Goal: Transaction & Acquisition: Purchase product/service

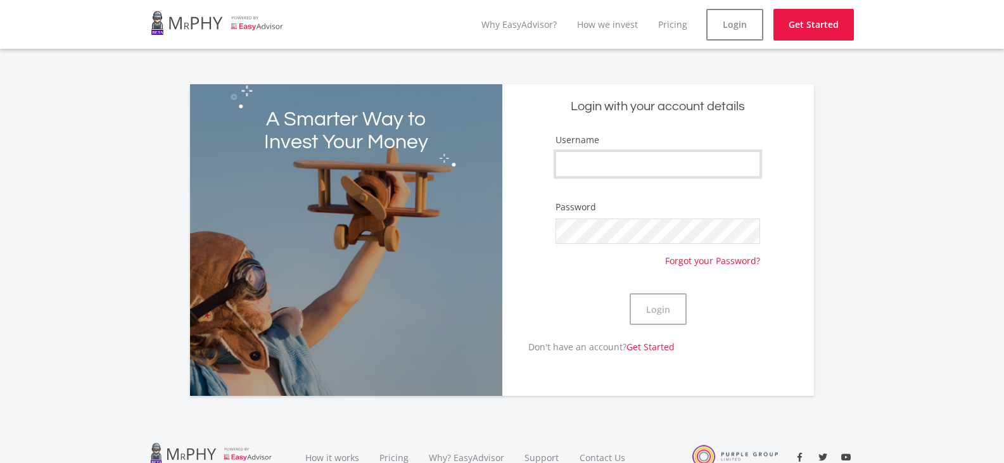
drag, startPoint x: 0, startPoint y: 0, endPoint x: 691, endPoint y: 169, distance: 711.4
click at [691, 169] on input "Username" at bounding box center [658, 163] width 205 height 25
type input "Ilonka"
click at [661, 311] on button "Login" at bounding box center [658, 309] width 57 height 32
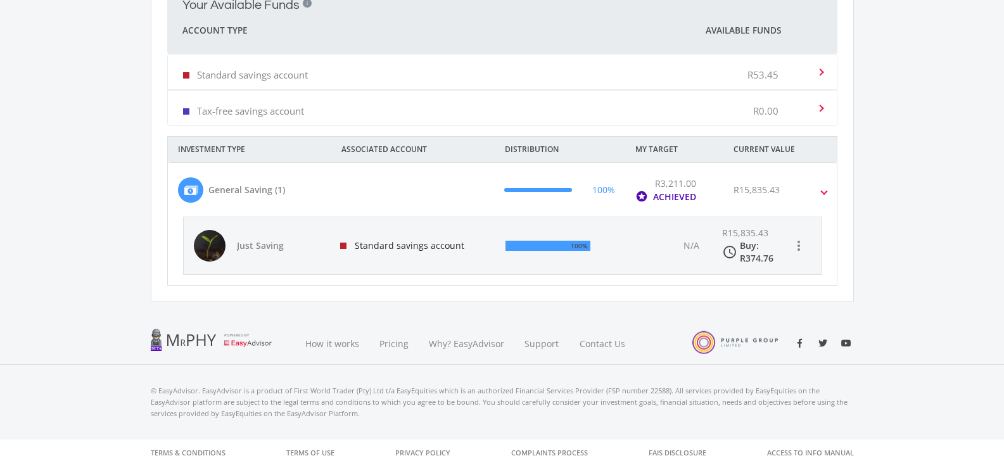
scroll to position [395, 0]
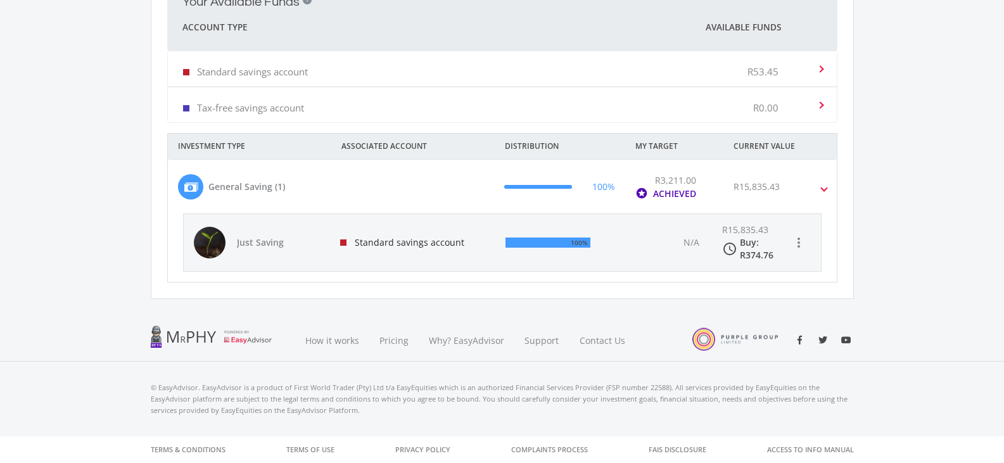
click at [825, 190] on span at bounding box center [824, 187] width 5 height 15
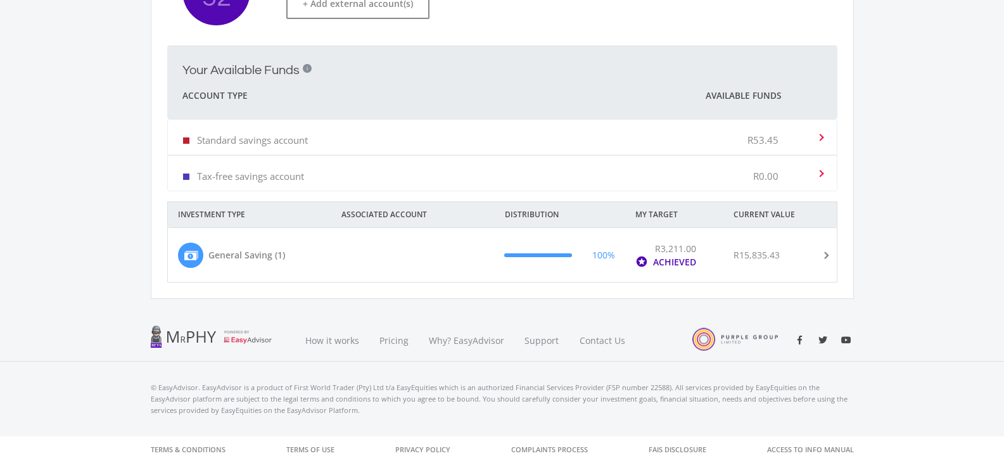
scroll to position [326, 0]
click at [827, 257] on span at bounding box center [824, 255] width 15 height 5
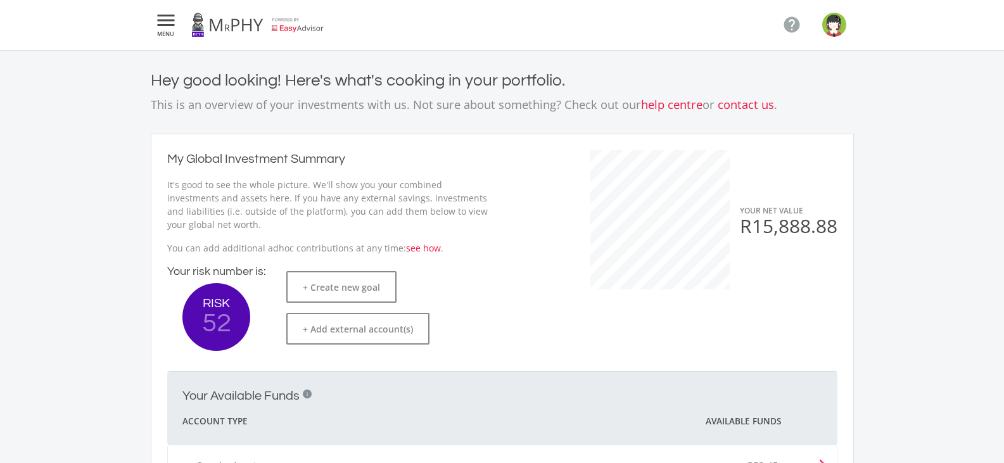
scroll to position [0, 0]
click at [834, 28] on img "button" at bounding box center [834, 25] width 24 height 24
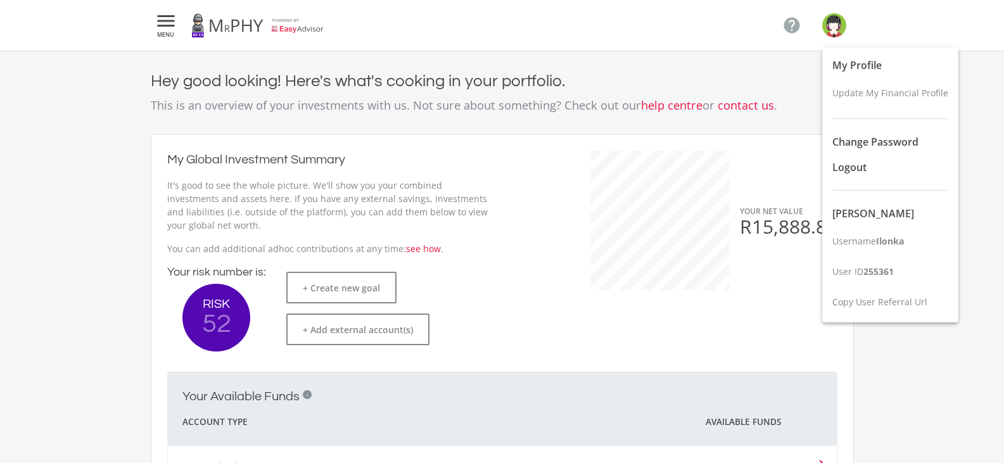
click at [166, 25] on div at bounding box center [502, 231] width 1004 height 463
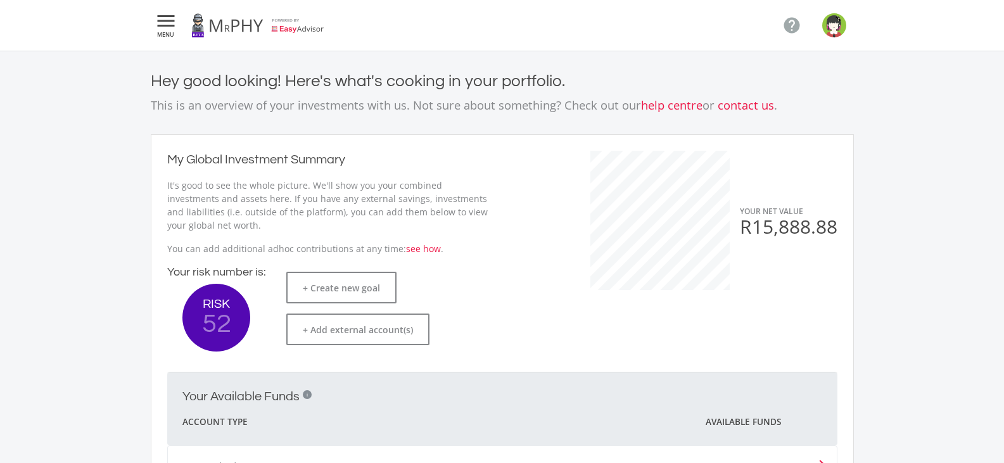
click at [166, 25] on icon "" at bounding box center [166, 20] width 23 height 15
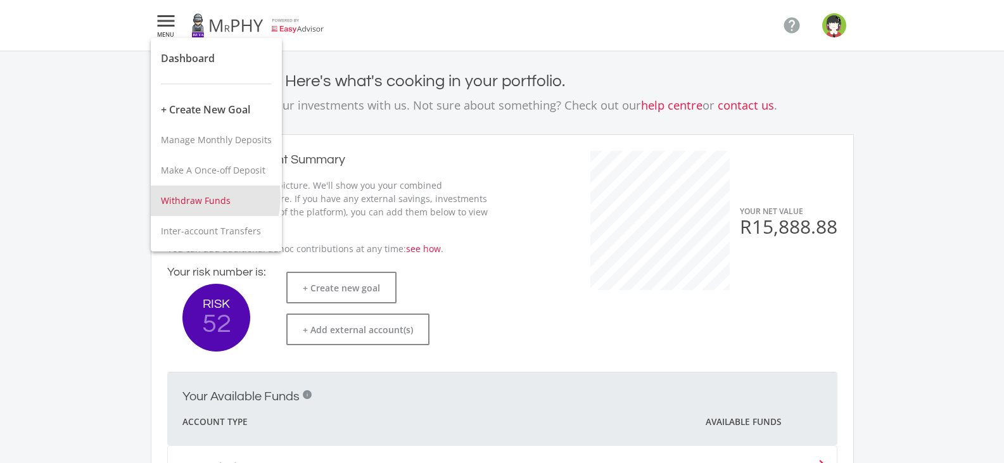
click at [189, 197] on span "Withdraw Funds" at bounding box center [196, 200] width 70 height 12
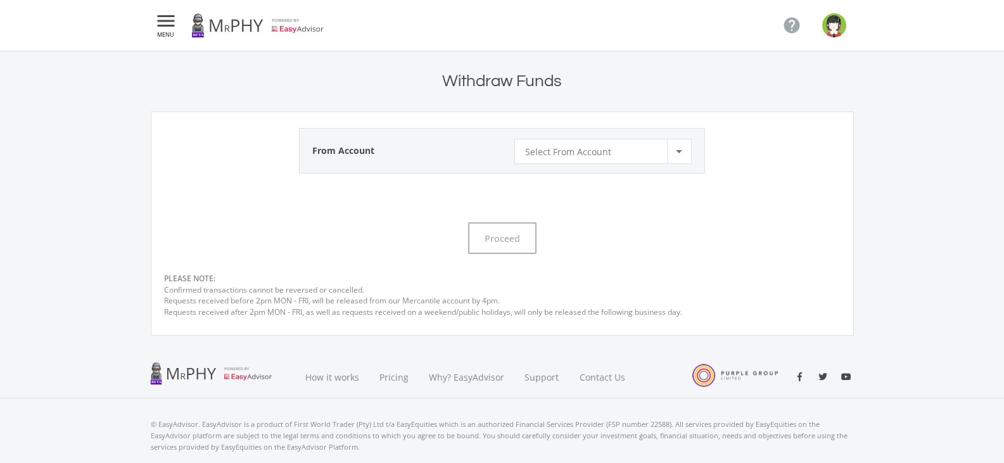
click at [630, 150] on div "Select From Account" at bounding box center [595, 151] width 141 height 24
click at [590, 145] on span "Standard savings account" at bounding box center [605, 148] width 160 height 18
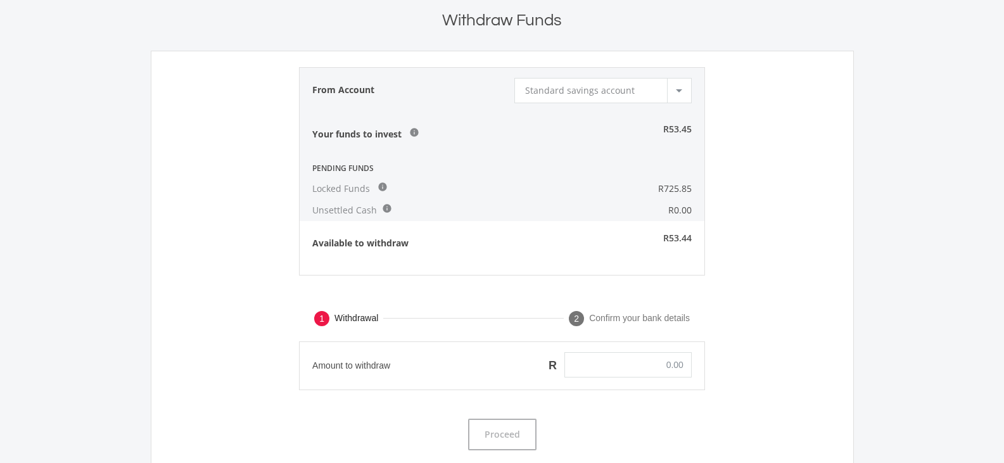
scroll to position [40, 0]
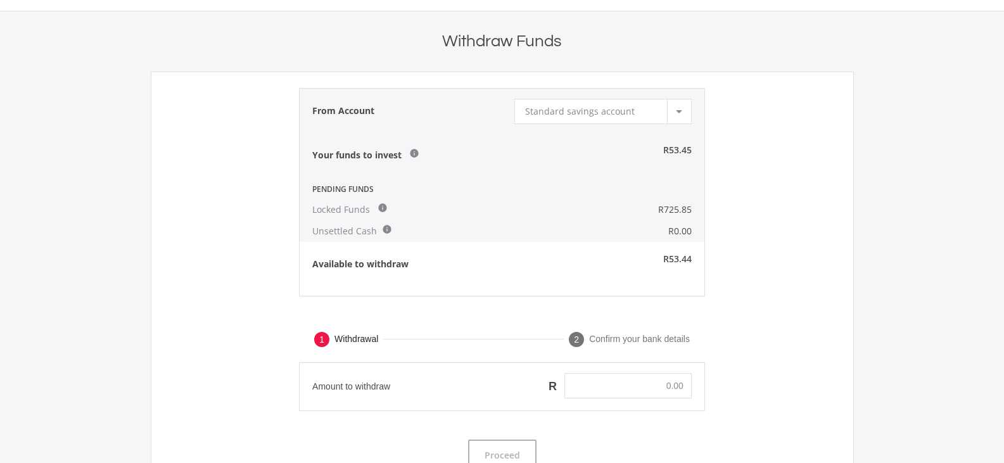
click at [561, 112] on span "Standard savings account" at bounding box center [580, 111] width 110 height 12
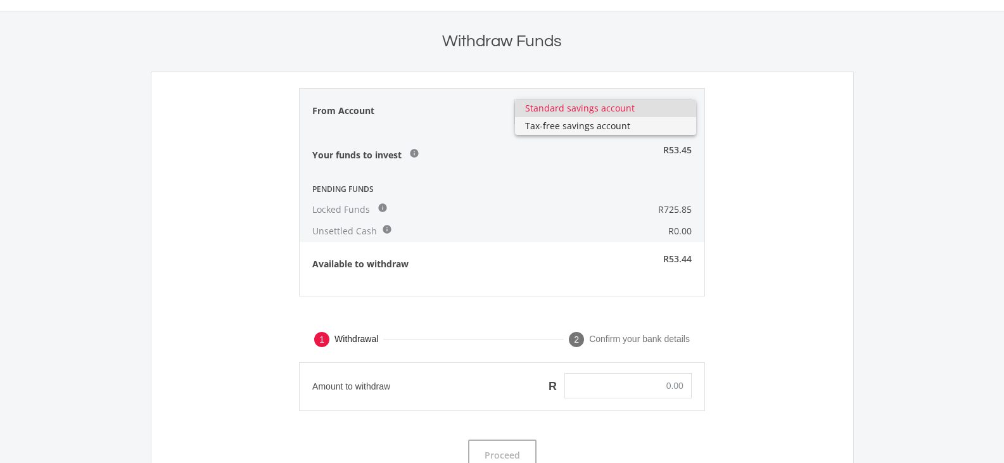
click at [566, 126] on span "Tax-free savings account" at bounding box center [605, 126] width 160 height 18
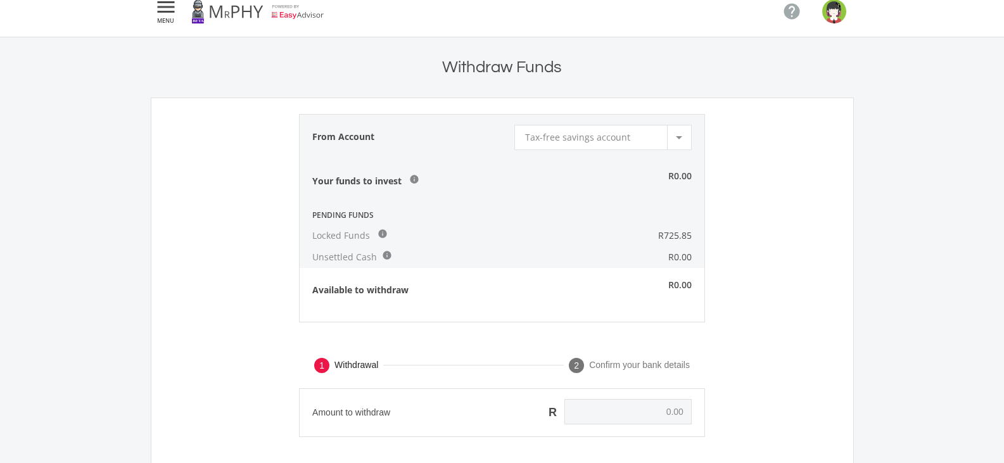
scroll to position [0, 0]
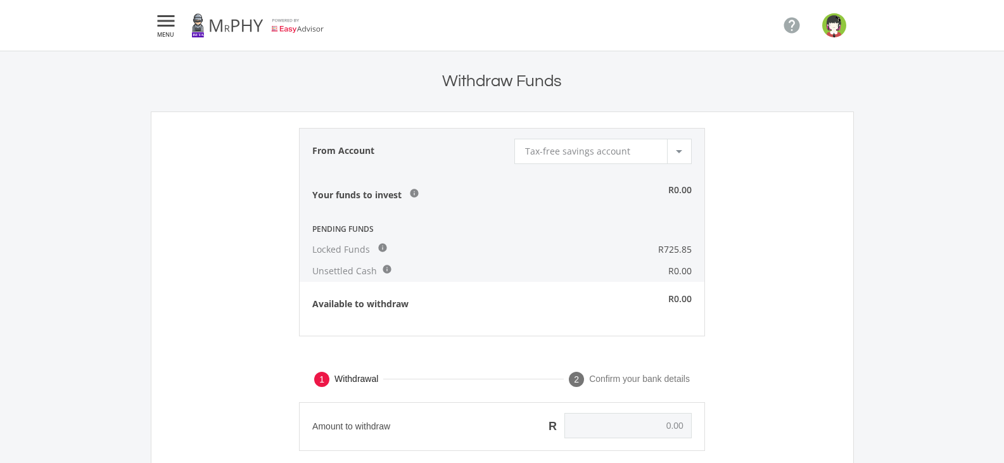
click at [597, 154] on span "Tax-free savings account" at bounding box center [577, 151] width 105 height 12
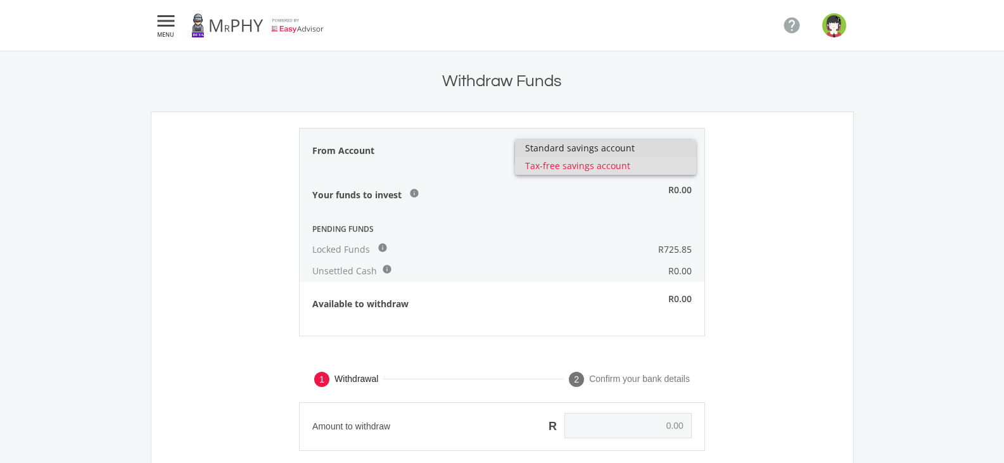
click at [579, 146] on span "Standard savings account" at bounding box center [605, 148] width 160 height 18
type input "0.00"
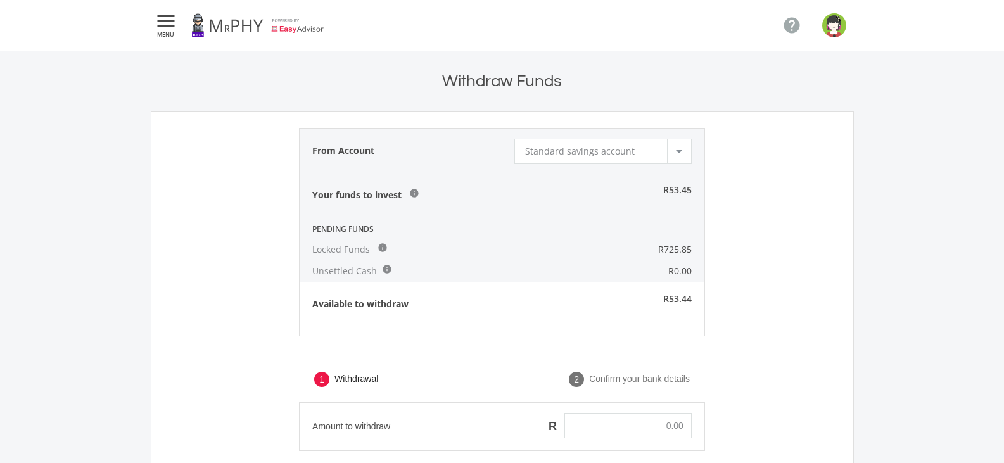
click at [516, 248] on div "Locked Funds info" at bounding box center [418, 250] width 236 height 22
click at [167, 23] on icon "" at bounding box center [166, 20] width 23 height 15
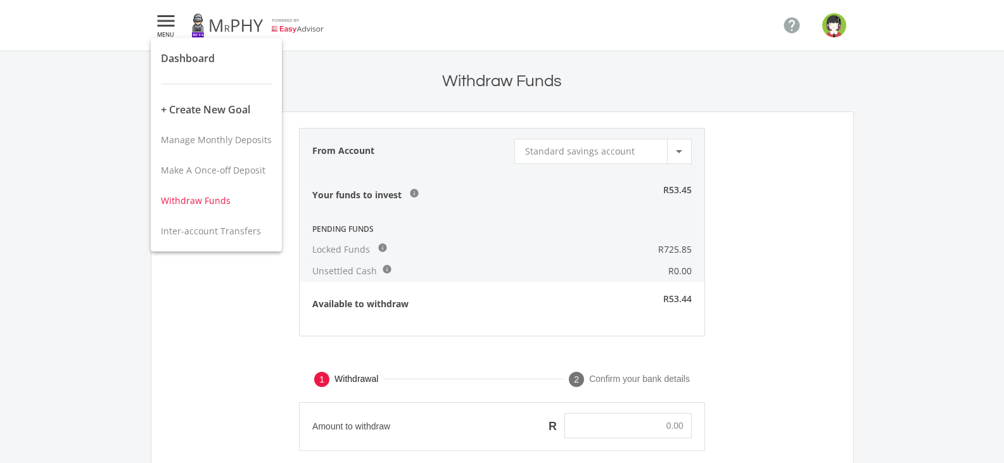
click at [203, 203] on span "Withdraw Funds" at bounding box center [196, 200] width 70 height 12
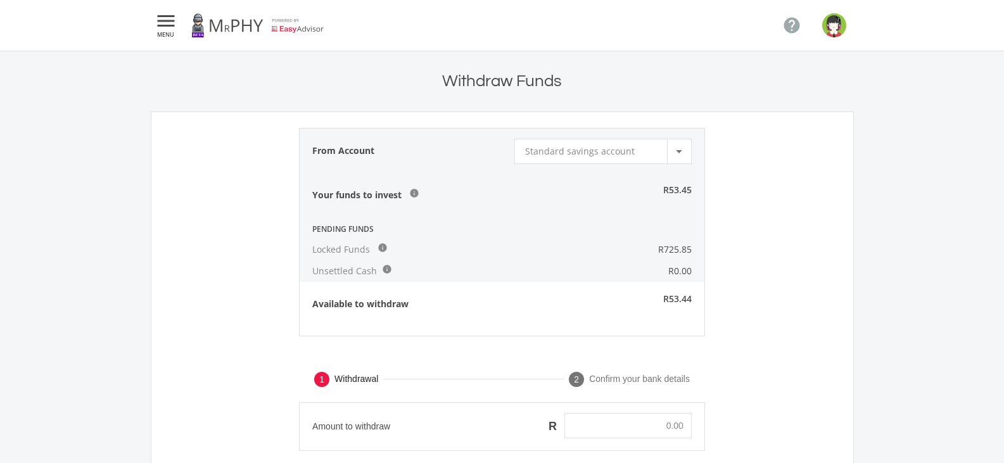
click at [598, 148] on span "Standard savings account" at bounding box center [580, 151] width 110 height 12
click at [598, 146] on span "Standard savings account" at bounding box center [605, 148] width 160 height 18
click at [794, 27] on icon "" at bounding box center [791, 25] width 19 height 19
click at [163, 21] on icon "" at bounding box center [166, 20] width 23 height 15
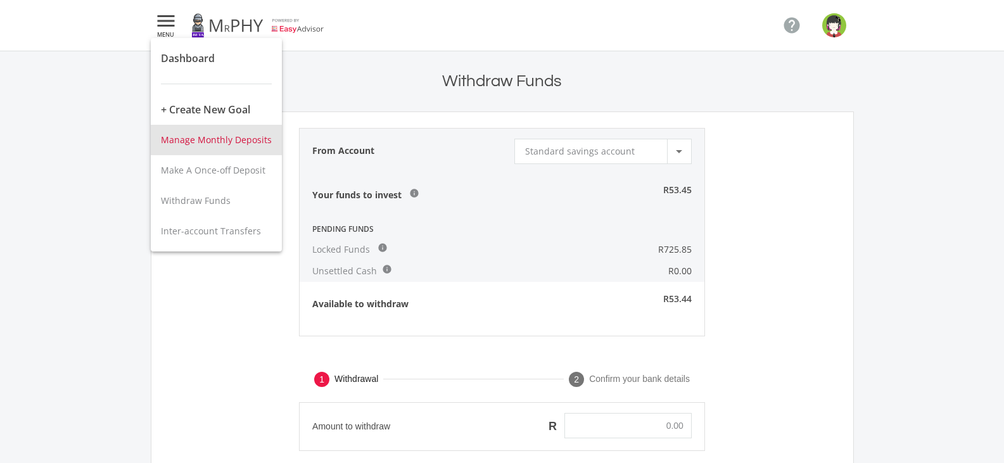
click at [223, 138] on span "Manage Monthly Deposits" at bounding box center [216, 140] width 111 height 12
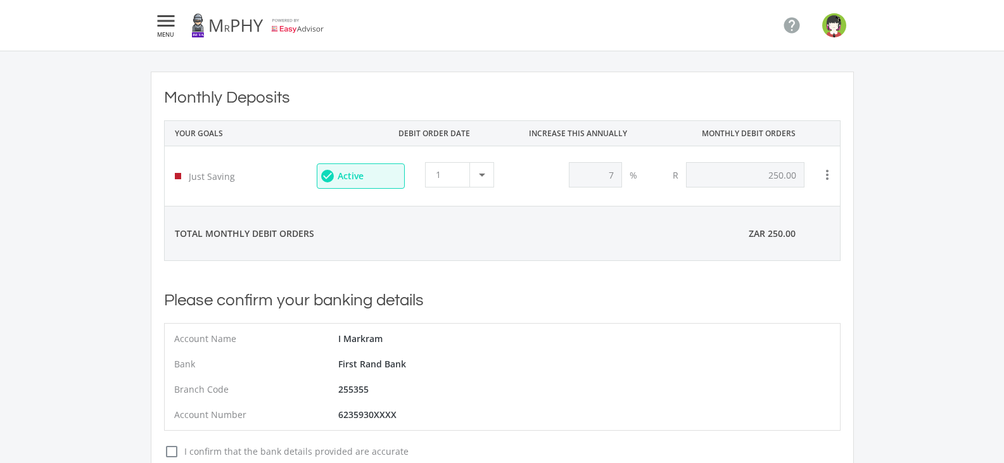
click at [165, 21] on icon "" at bounding box center [166, 20] width 23 height 15
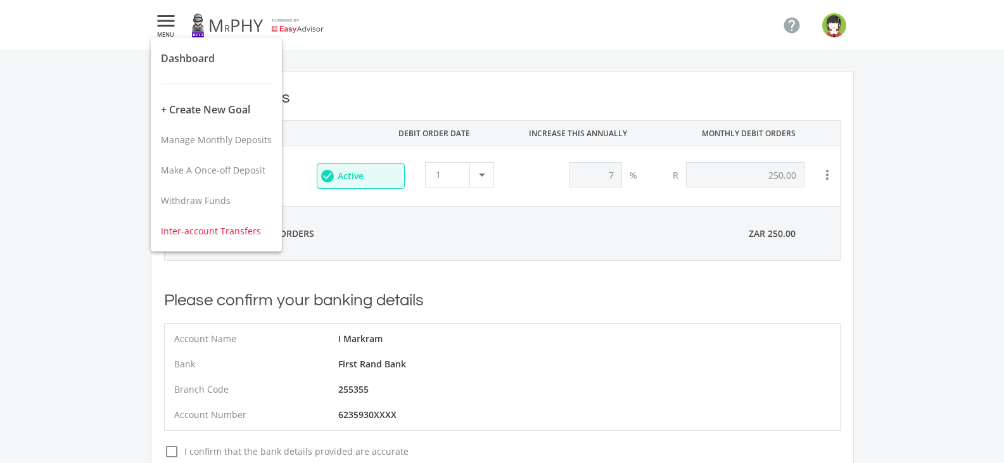
click at [200, 231] on span "Inter-account Transfers" at bounding box center [211, 231] width 100 height 12
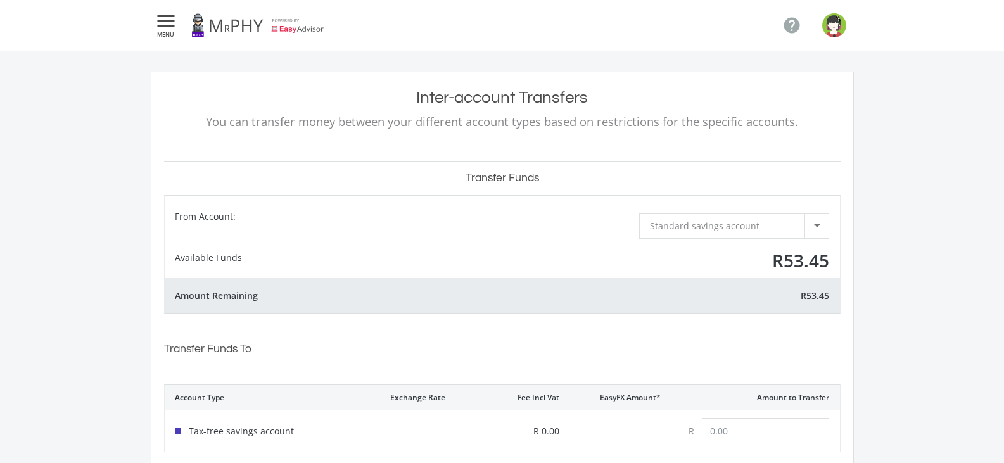
click at [170, 27] on icon "" at bounding box center [166, 20] width 23 height 15
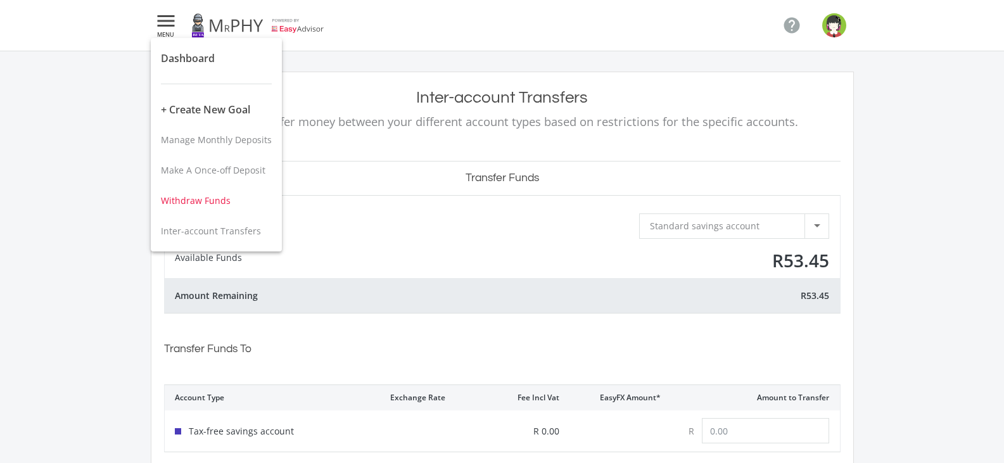
click at [197, 201] on span "Withdraw Funds" at bounding box center [196, 200] width 70 height 12
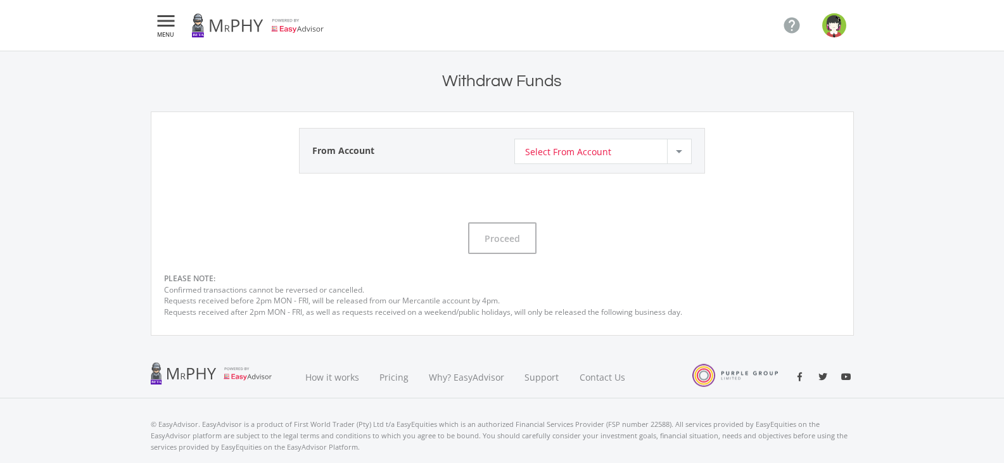
click at [595, 156] on span "Select From Account" at bounding box center [568, 151] width 86 height 24
click at [595, 147] on span "Standard savings account" at bounding box center [605, 148] width 160 height 18
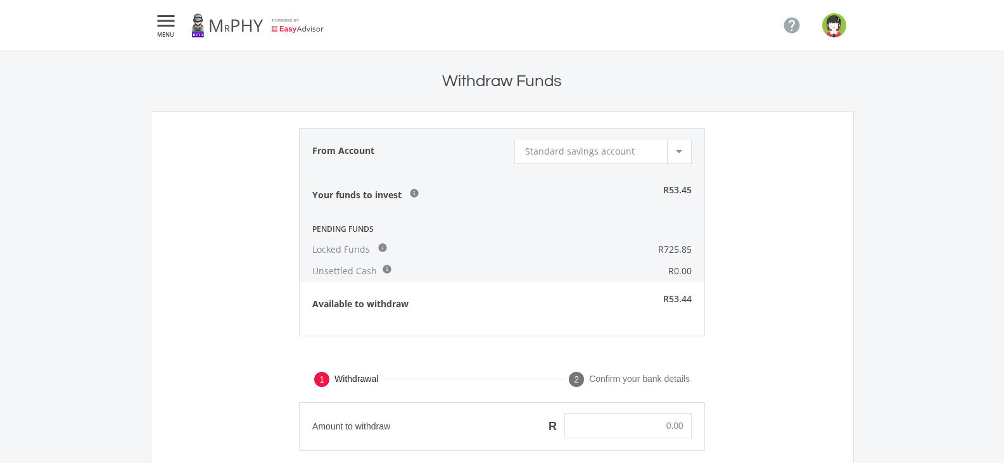
click at [595, 147] on span "Standard savings account" at bounding box center [580, 151] width 110 height 12
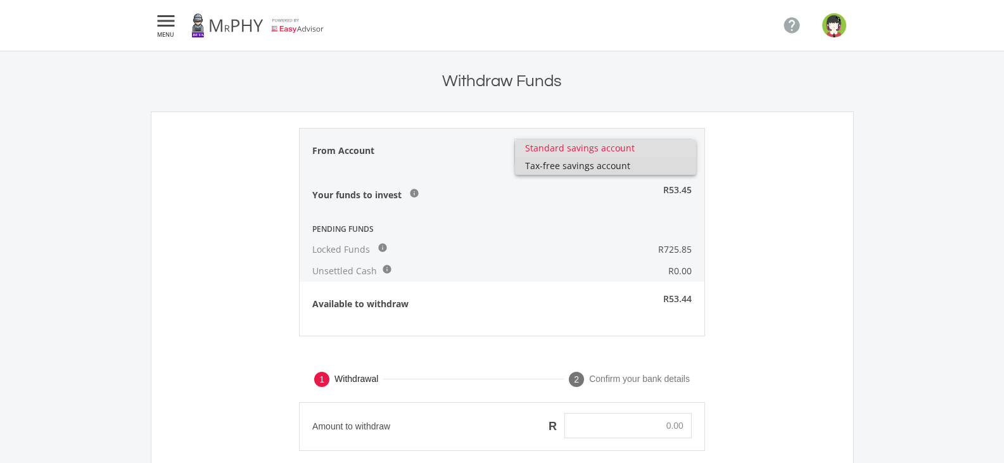
click at [591, 169] on span "Tax-free savings account" at bounding box center [605, 166] width 160 height 18
type input "0.00"
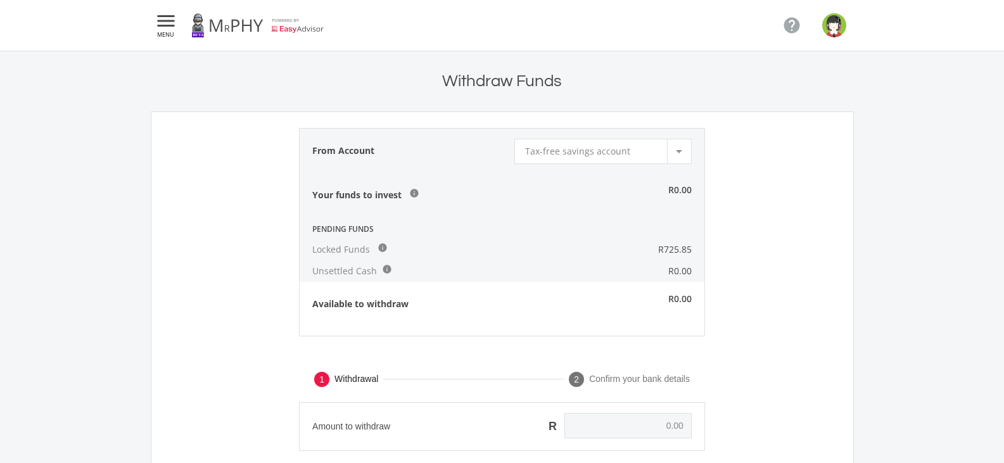
click at [167, 23] on icon "" at bounding box center [166, 20] width 23 height 15
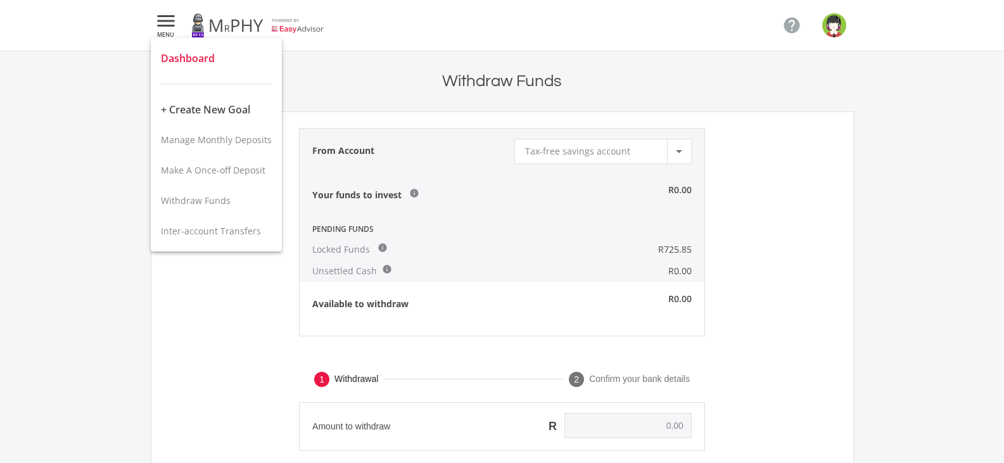
click at [186, 57] on span "Dashboard" at bounding box center [188, 58] width 54 height 14
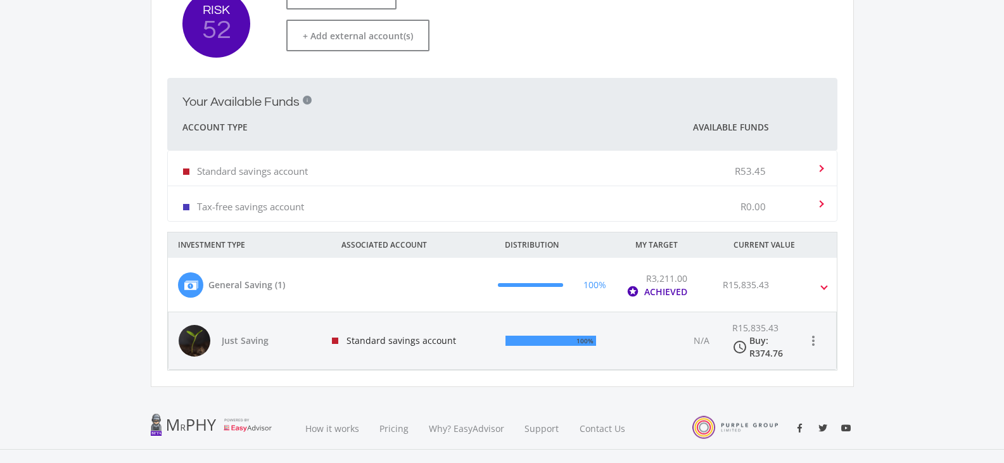
scroll to position [317, 0]
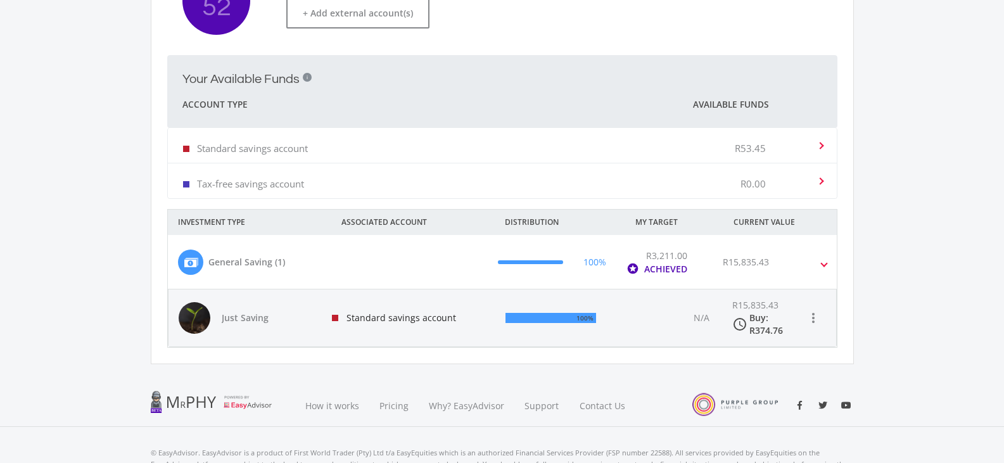
click at [239, 260] on div "General Saving (1)" at bounding box center [246, 261] width 77 height 13
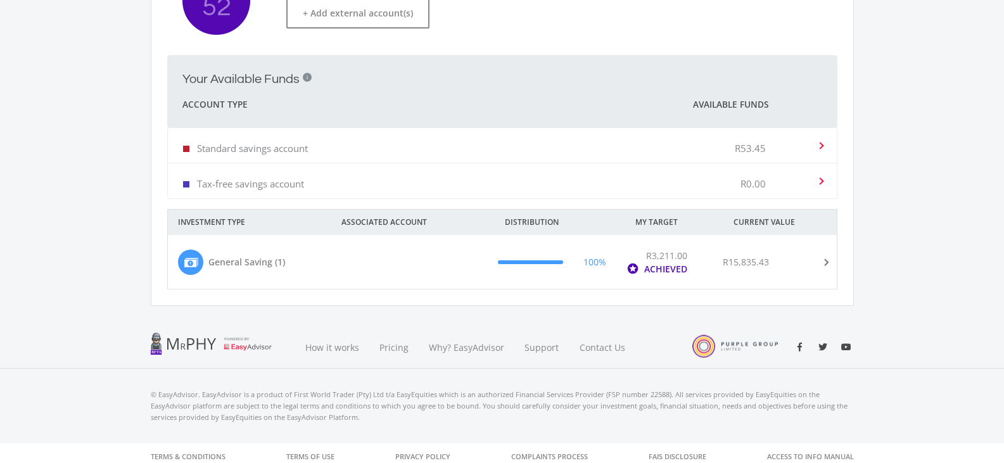
click at [239, 260] on div "General Saving (1)" at bounding box center [246, 261] width 77 height 13
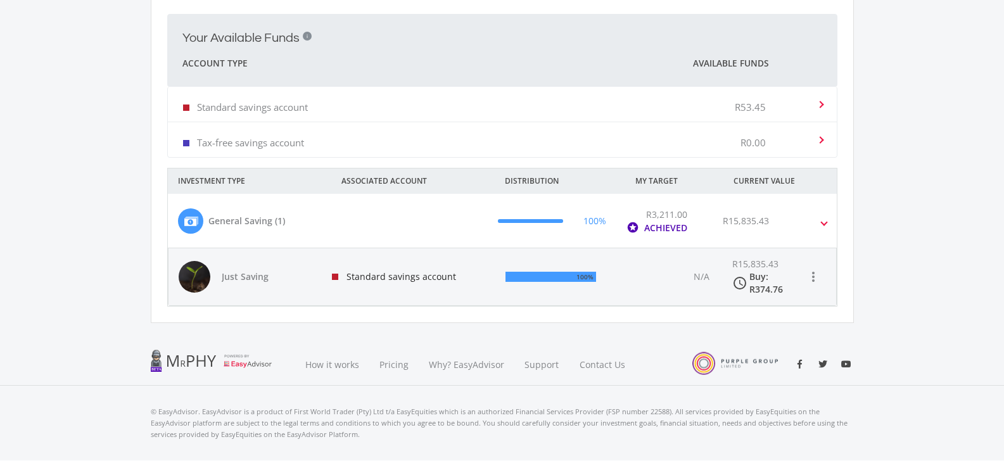
scroll to position [380, 0]
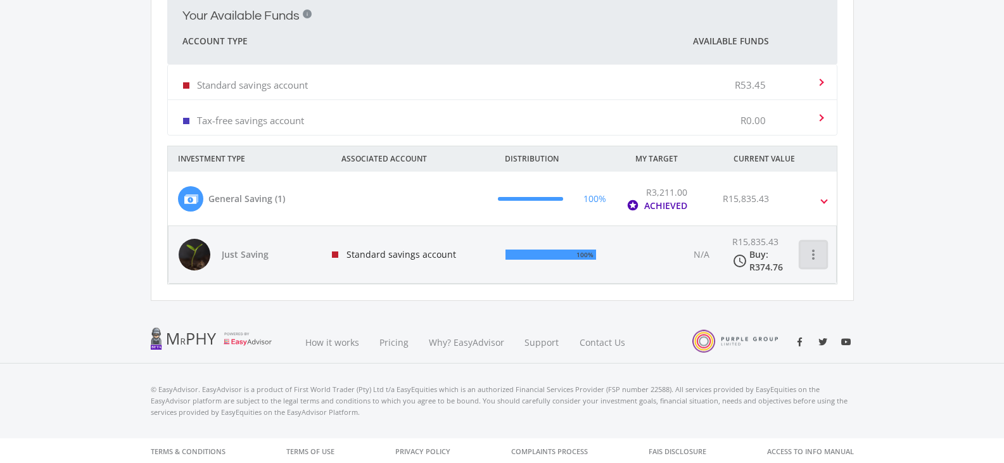
click at [814, 252] on icon "more_vert" at bounding box center [813, 254] width 15 height 15
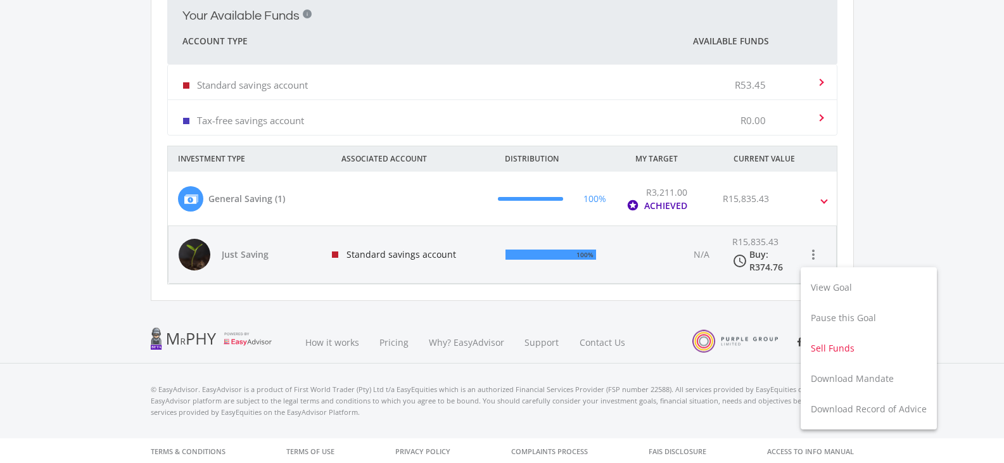
click at [839, 348] on button "Sell Funds" at bounding box center [869, 348] width 136 height 30
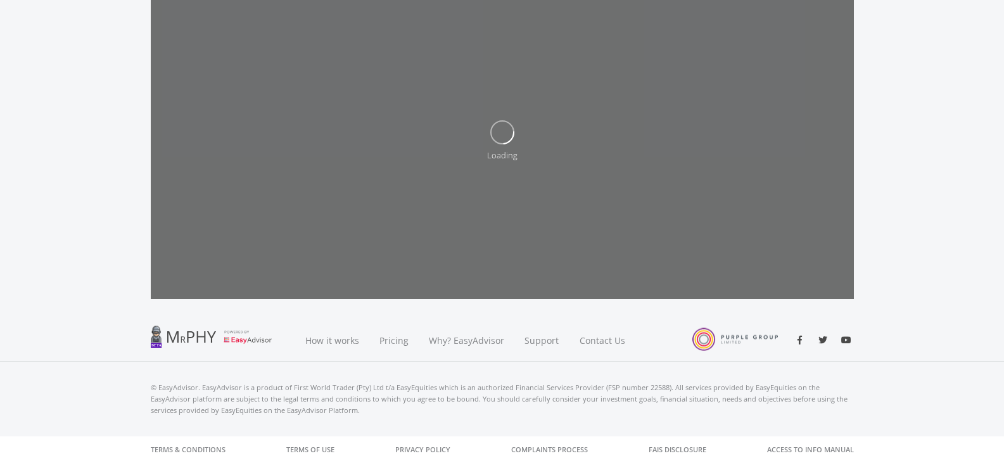
scroll to position [165, 0]
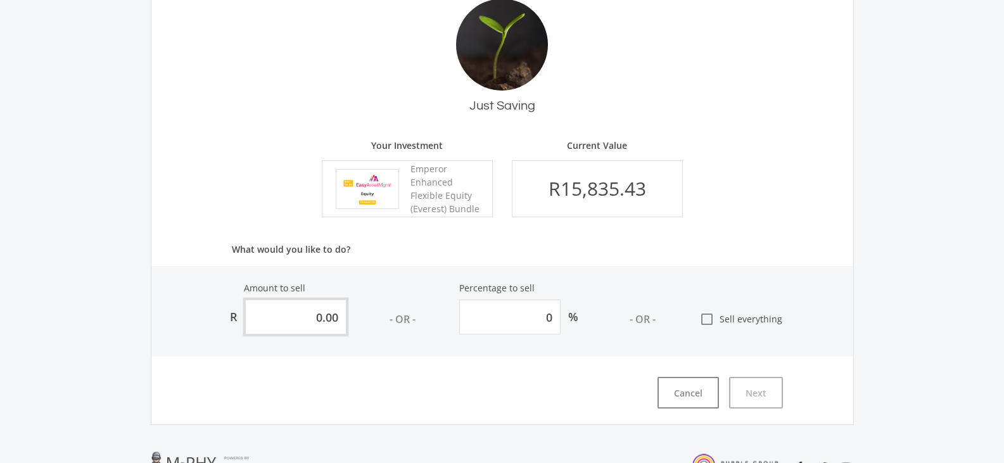
click at [292, 313] on input "0.00" at bounding box center [295, 317] width 101 height 35
type input "10.00"
type input "0.06315"
type input "150.00"
type input "0.9472"
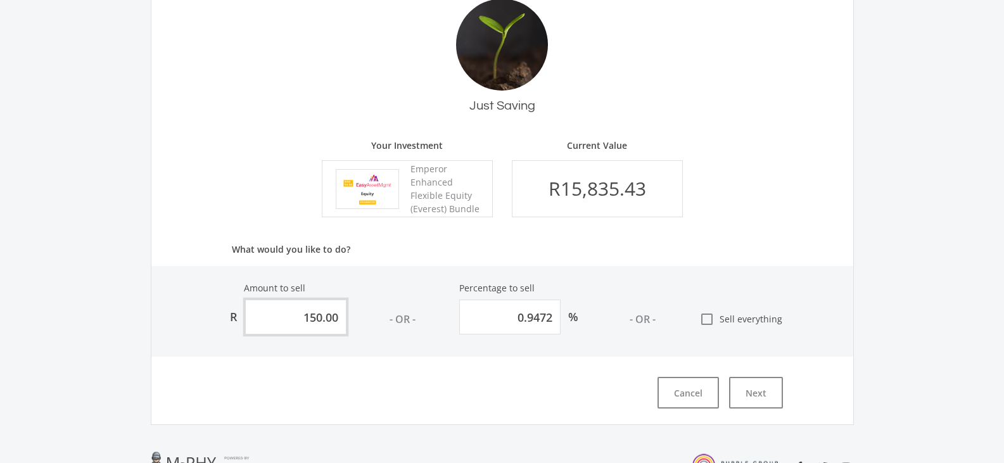
type input "1500.00"
type input "9.472"
type input "15000.00"
type input "94.72"
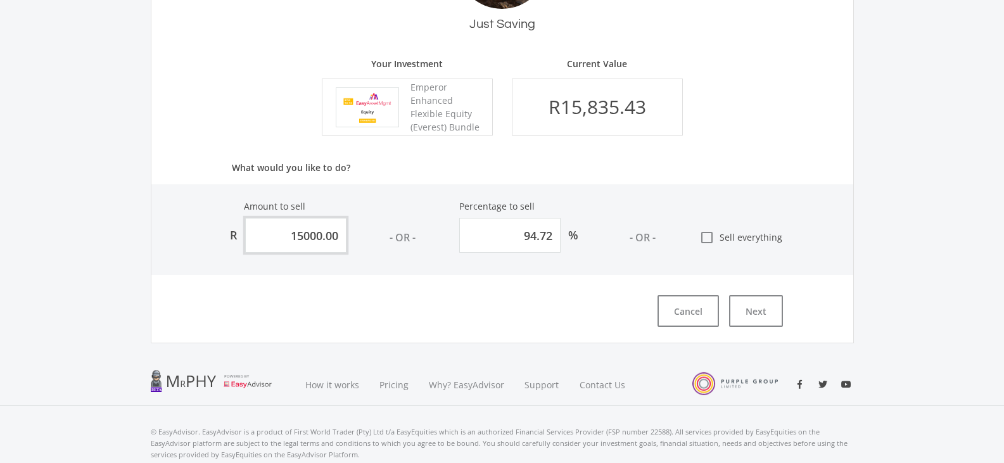
scroll to position [228, 0]
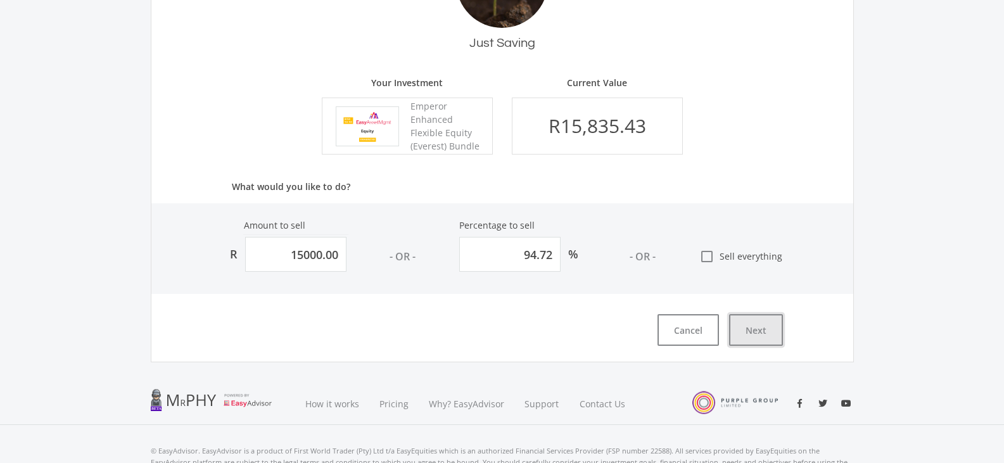
type input "15,000.00"
click at [762, 329] on button "Next" at bounding box center [756, 330] width 54 height 32
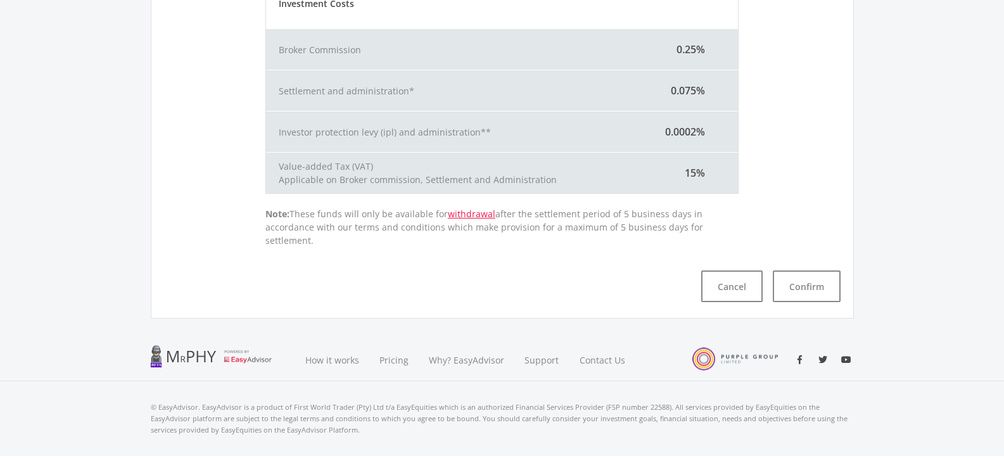
scroll to position [449, 0]
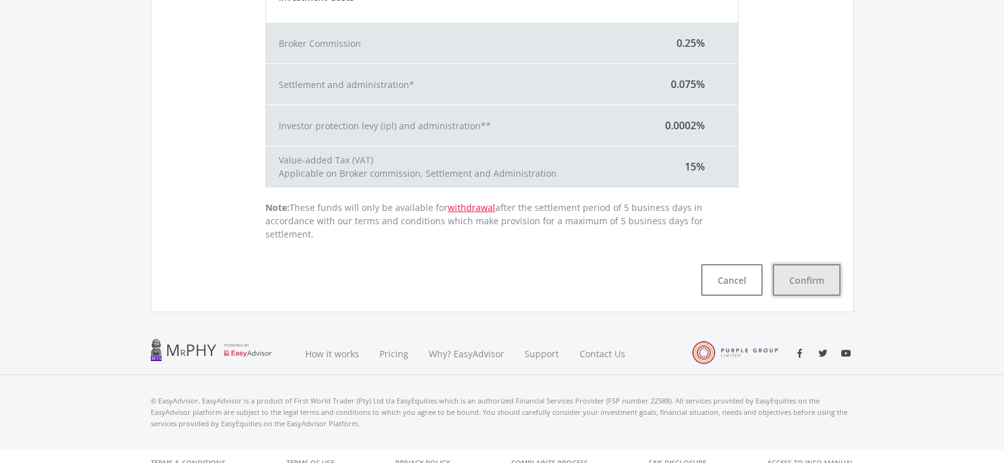
click at [808, 271] on button "Confirm" at bounding box center [807, 280] width 68 height 32
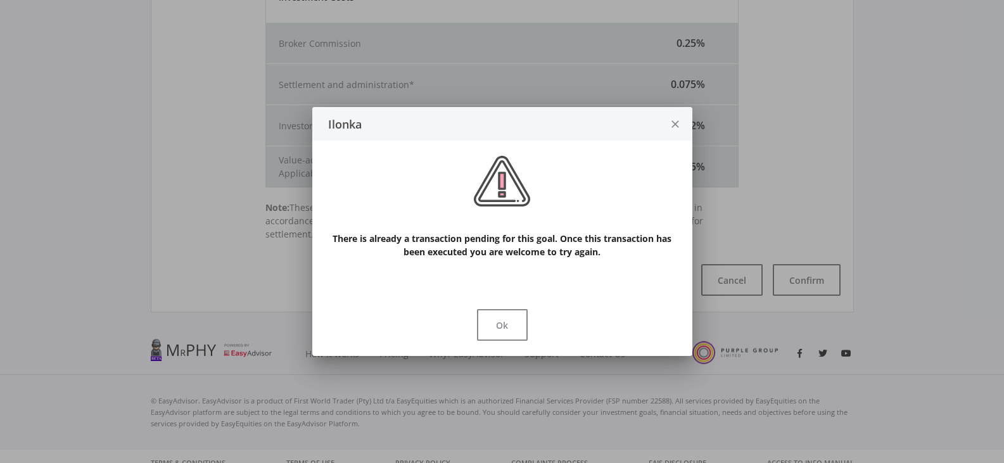
scroll to position [0, 0]
click at [499, 326] on button "Ok" at bounding box center [502, 325] width 51 height 32
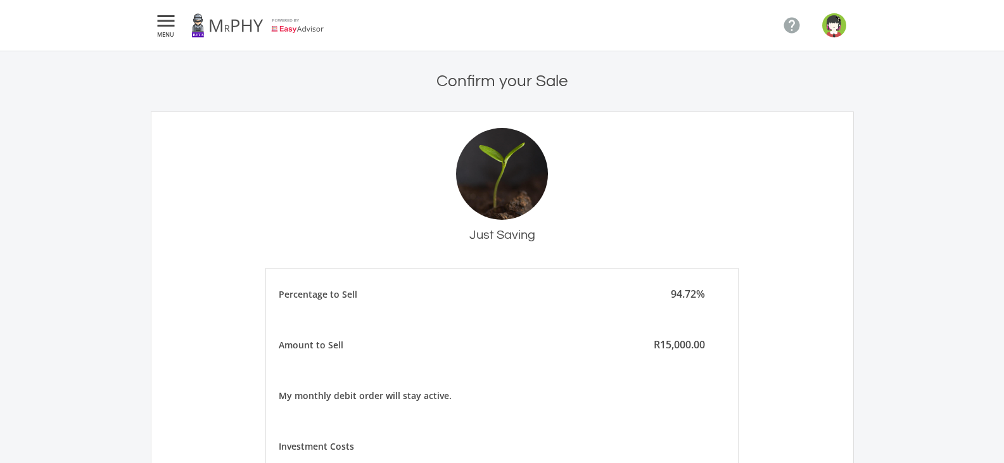
scroll to position [449, 0]
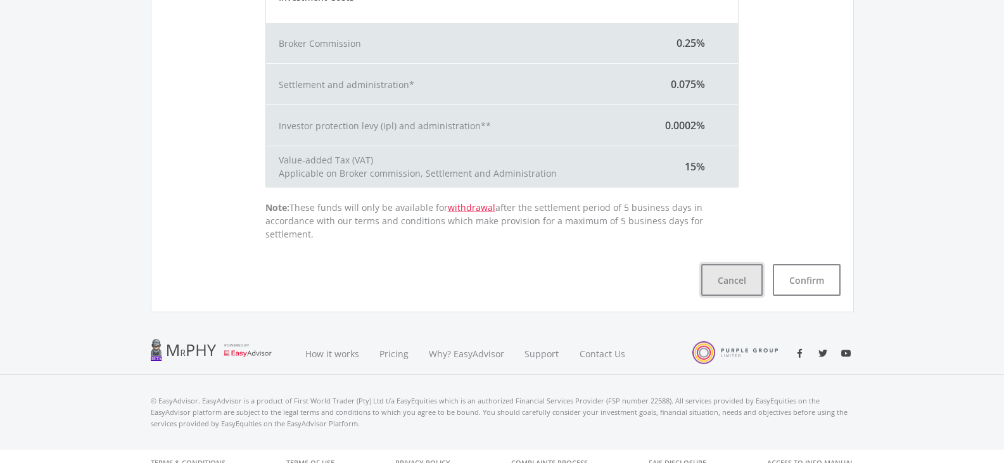
click at [719, 270] on button "Cancel" at bounding box center [731, 280] width 61 height 32
